Goal: Navigation & Orientation: Find specific page/section

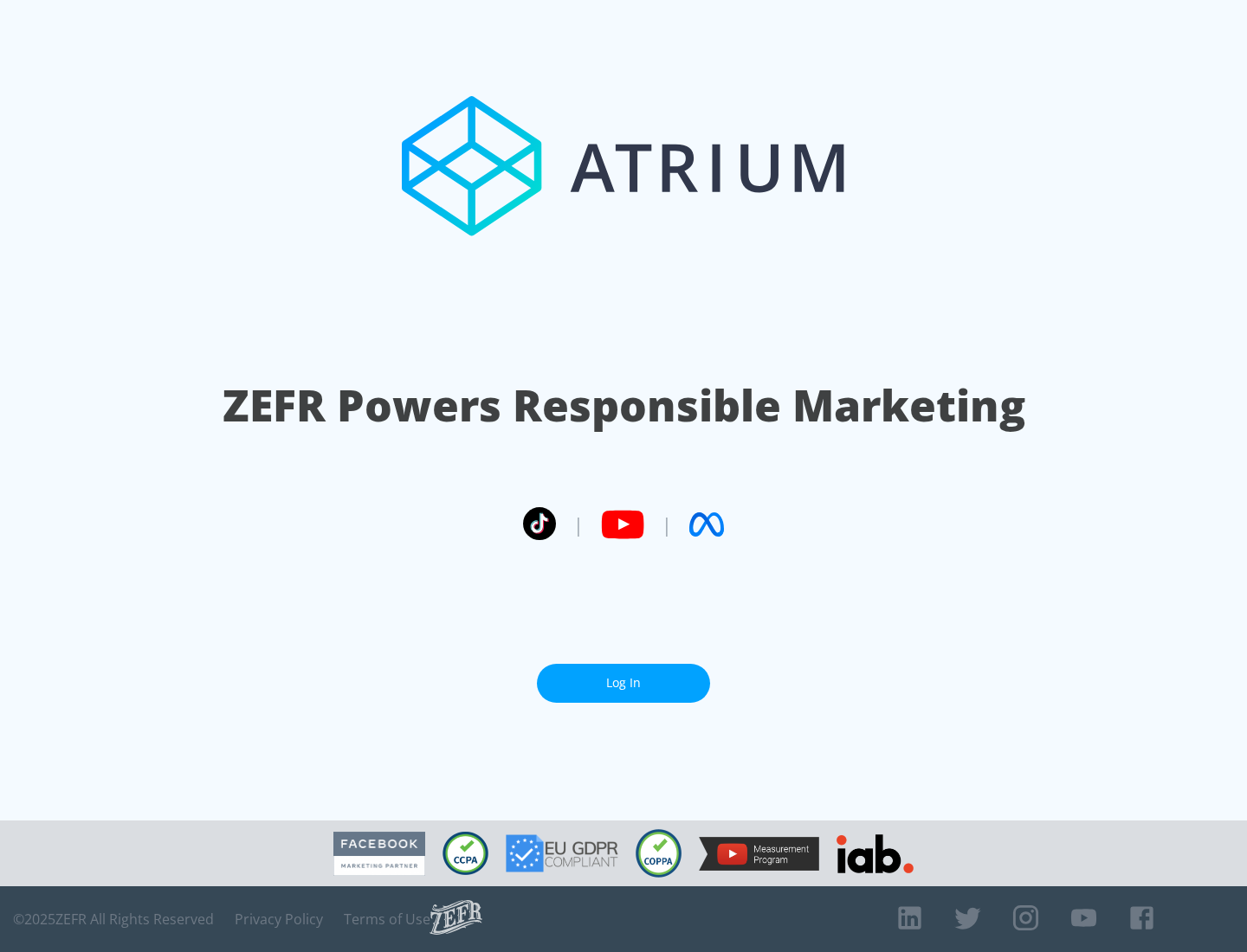
click at [624, 683] on link "Log In" at bounding box center [624, 683] width 174 height 39
